Goal: Check status

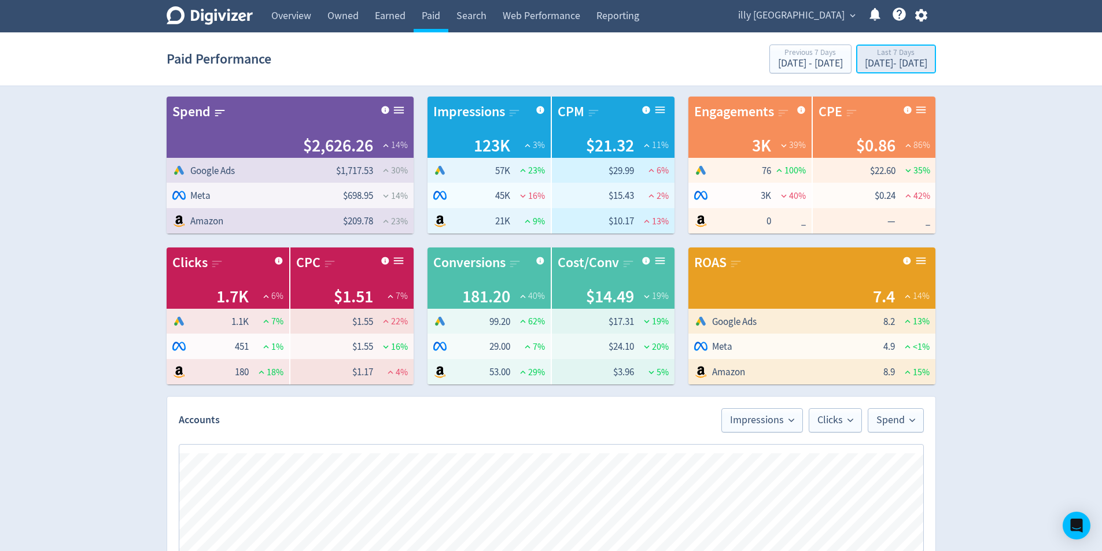
click at [865, 58] on div "[DATE] - [DATE]" at bounding box center [896, 63] width 62 height 10
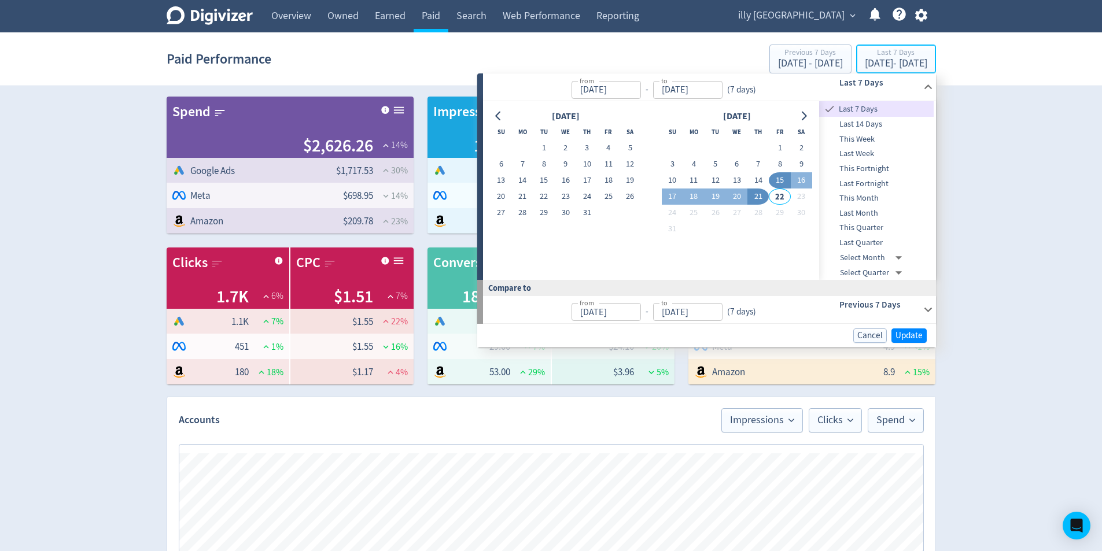
type input "[DATE]"
click at [750, 196] on button "21" at bounding box center [757, 197] width 21 height 16
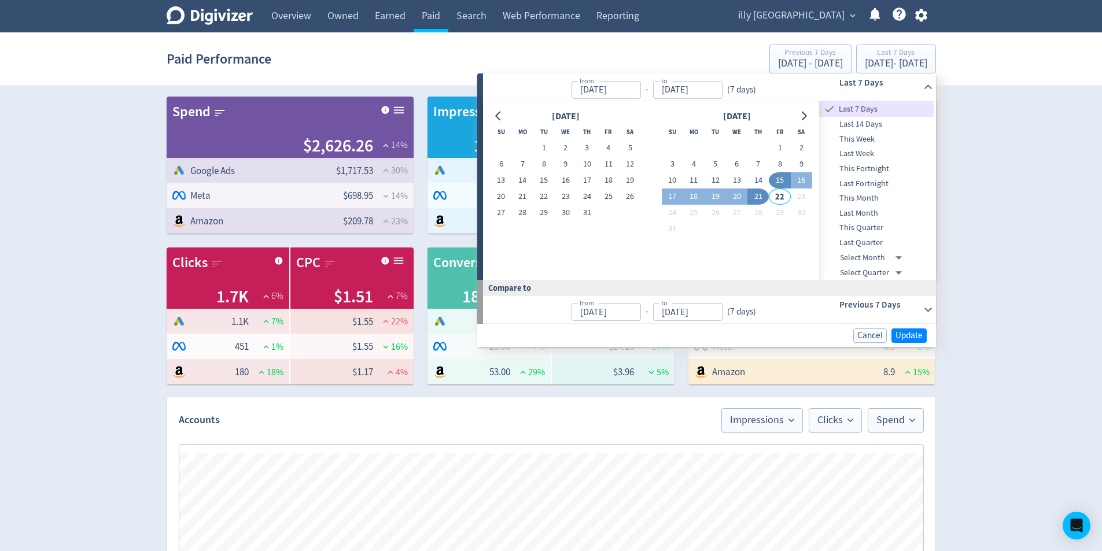
type input "[DATE]"
click at [933, 337] on div "Cancel Update" at bounding box center [706, 335] width 459 height 24
drag, startPoint x: 910, startPoint y: 337, endPoint x: 945, endPoint y: 360, distance: 42.0
click at [912, 337] on span "Update" at bounding box center [908, 335] width 27 height 9
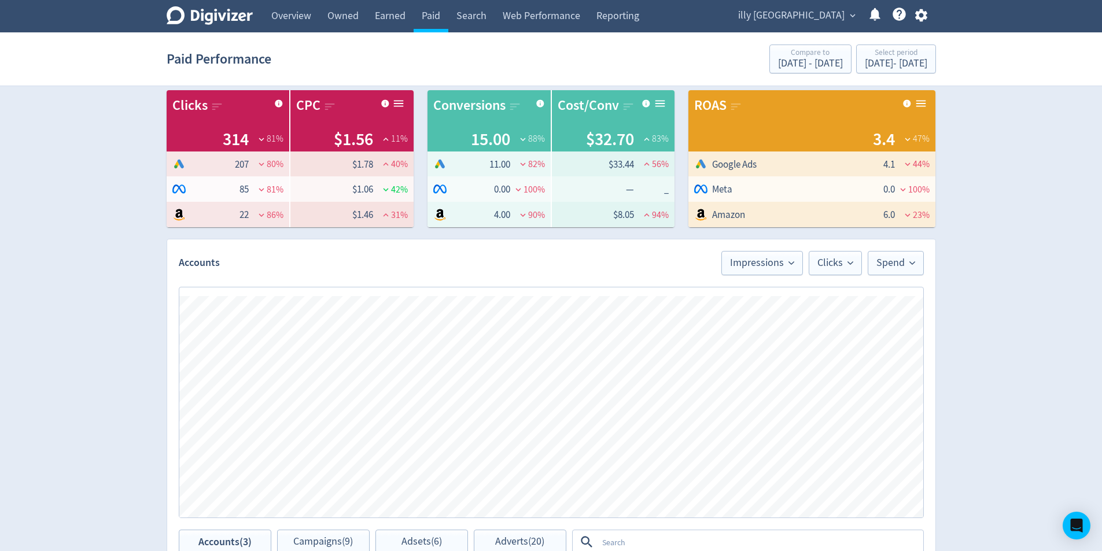
scroll to position [154, 0]
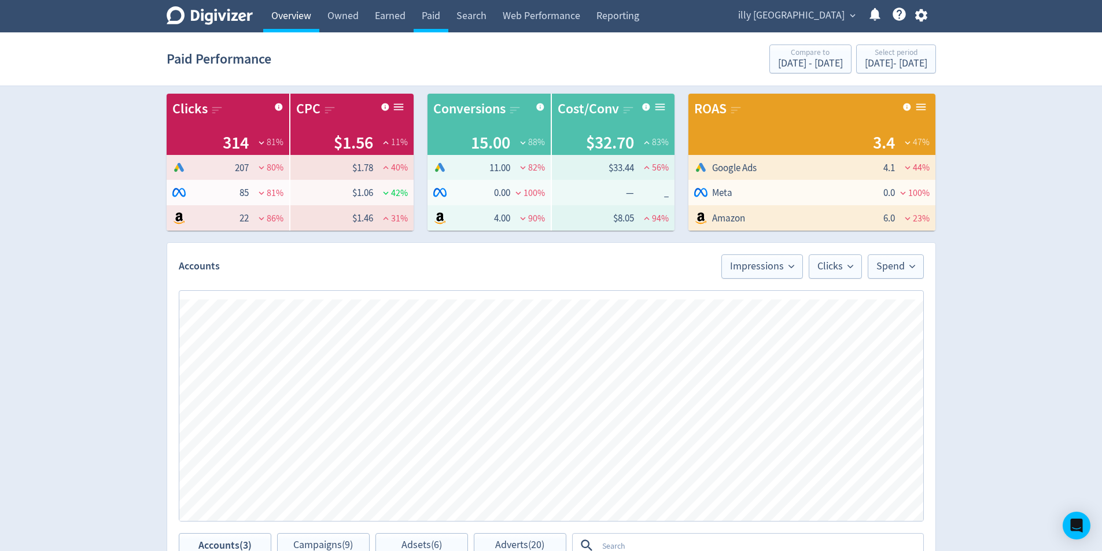
click at [308, 17] on link "Overview" at bounding box center [291, 16] width 56 height 32
click at [325, 14] on link "Owned" at bounding box center [342, 16] width 47 height 32
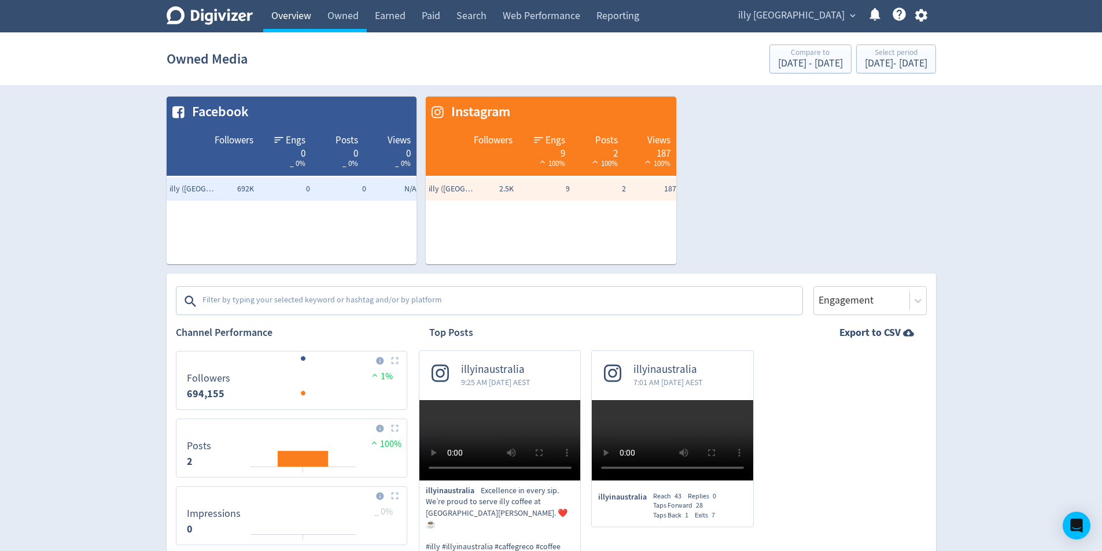
click at [279, 16] on link "Overview" at bounding box center [291, 16] width 56 height 32
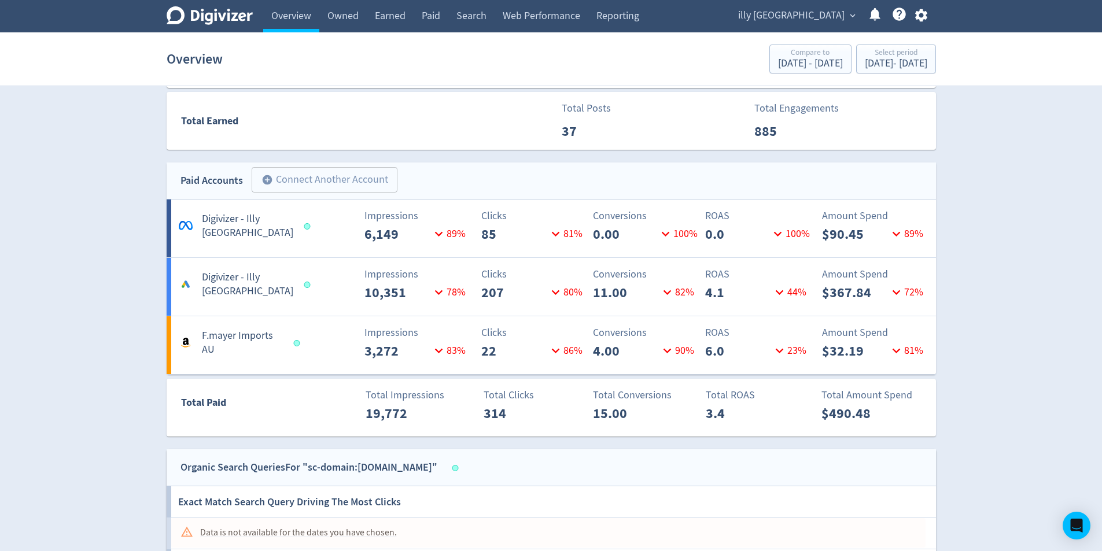
scroll to position [968, 0]
